Goal: Obtain resource: Download file/media

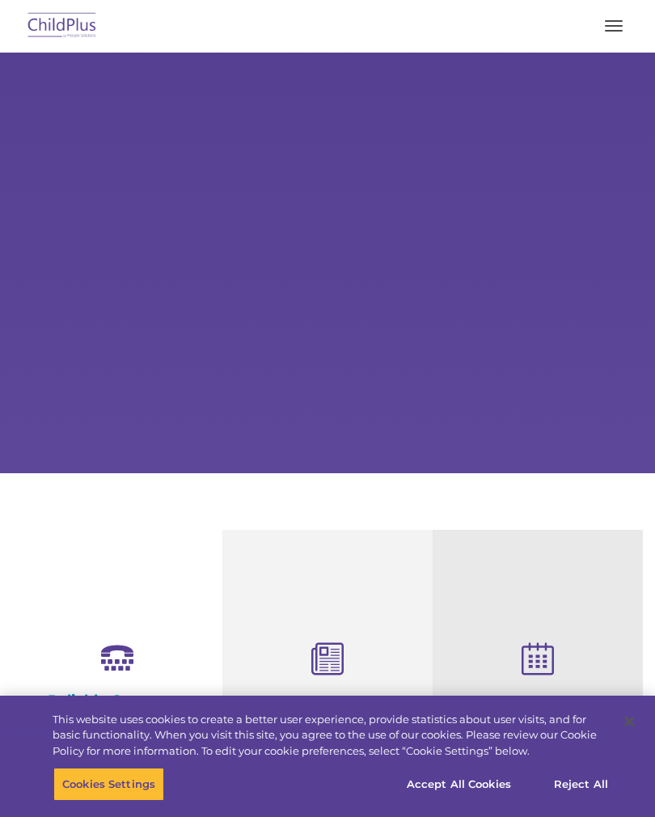
select select "MEDIUM"
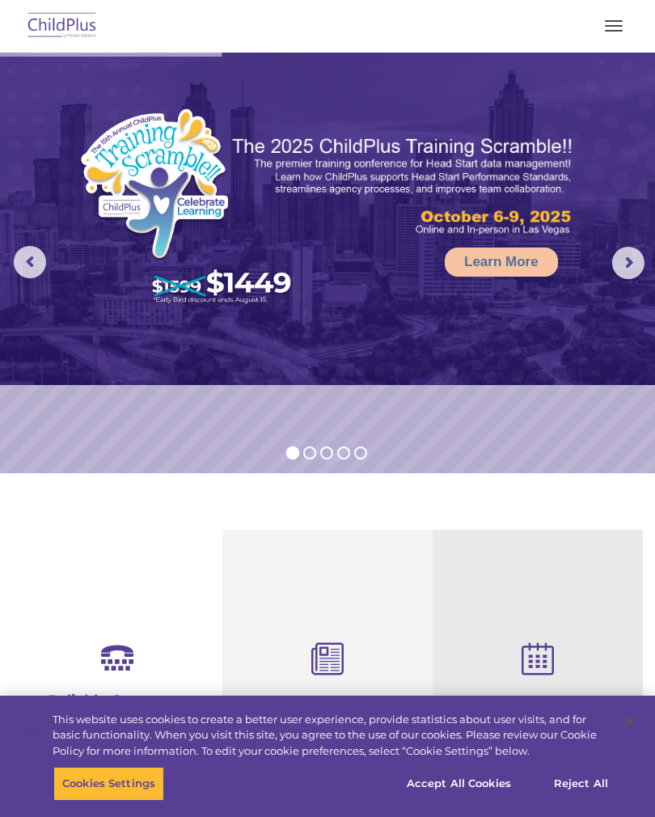
click at [620, 19] on button "button" at bounding box center [614, 26] width 34 height 26
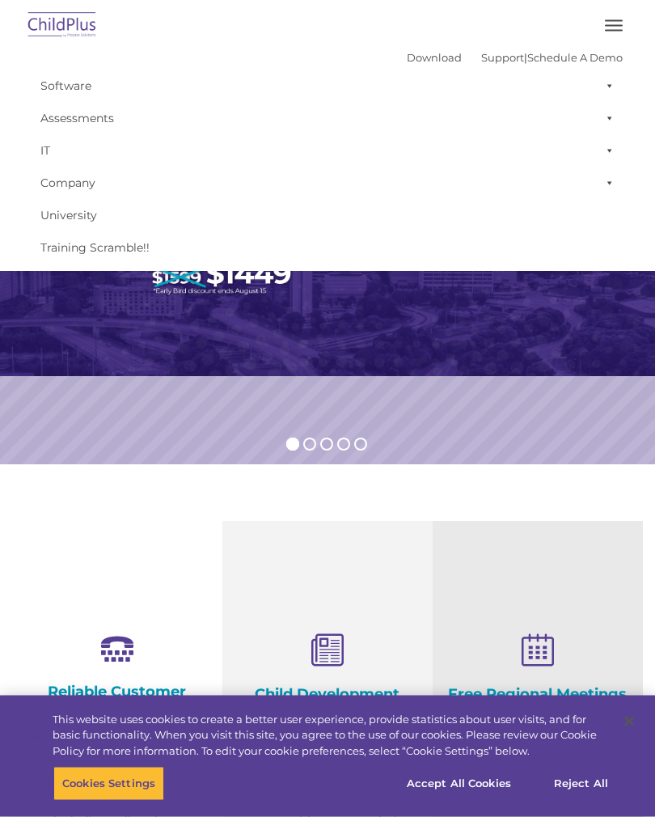
click at [614, 30] on span "button" at bounding box center [614, 31] width 18 height 2
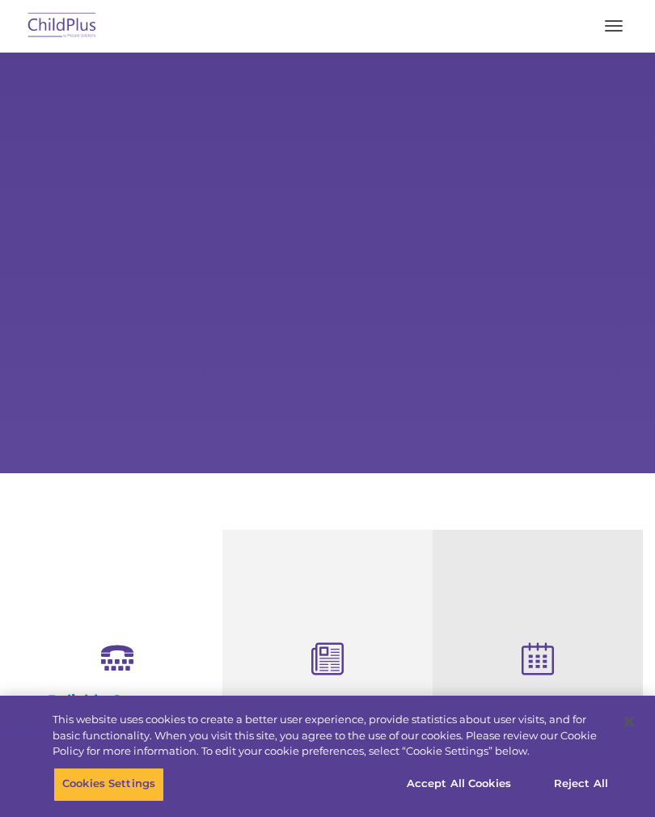
type input ""
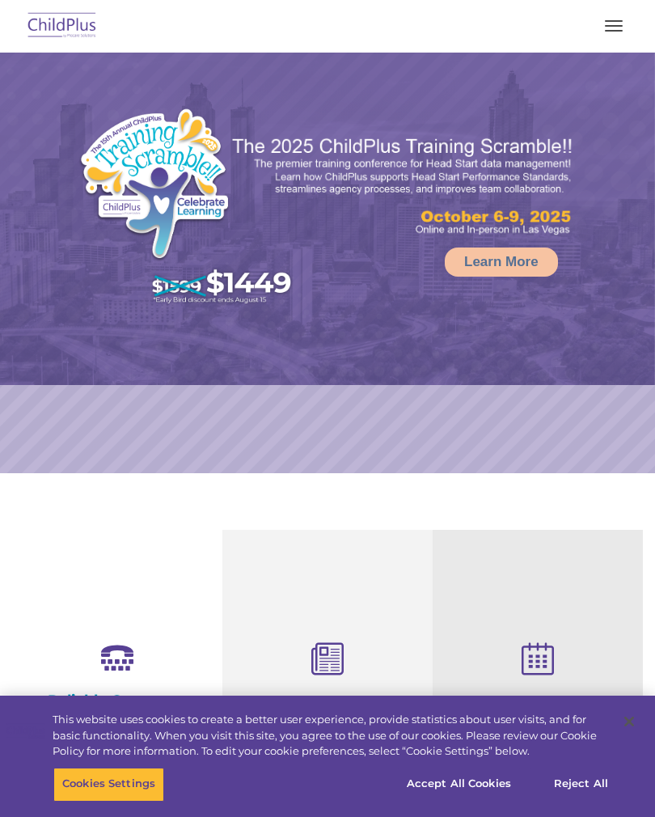
select select "MEDIUM"
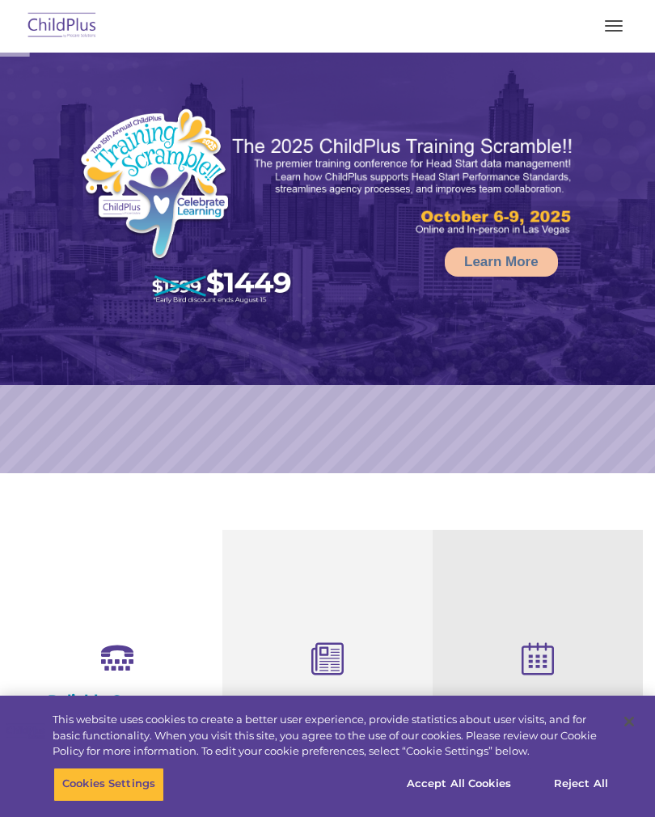
click at [616, 29] on button "button" at bounding box center [614, 26] width 34 height 26
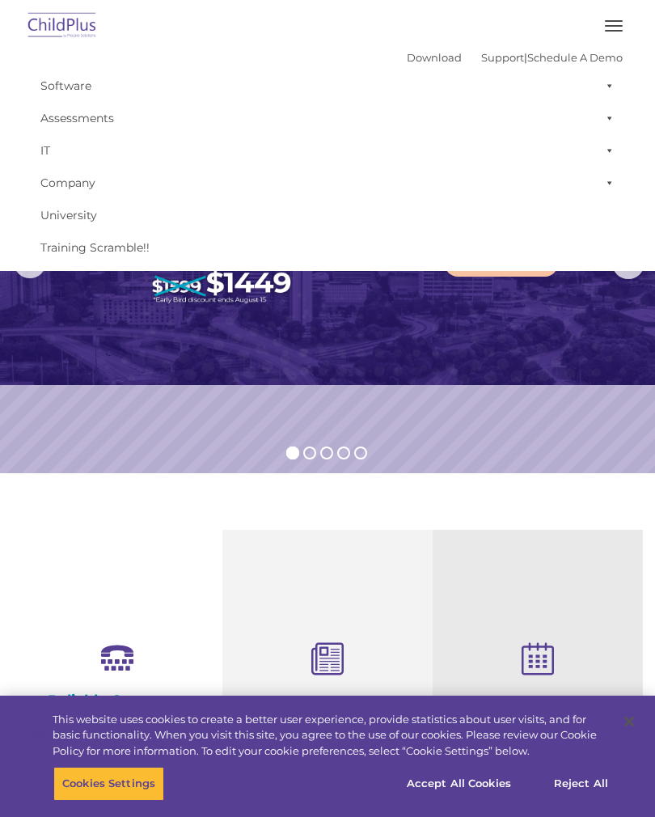
click at [407, 57] on link "Download" at bounding box center [434, 57] width 55 height 13
